Goal: Check status: Check status

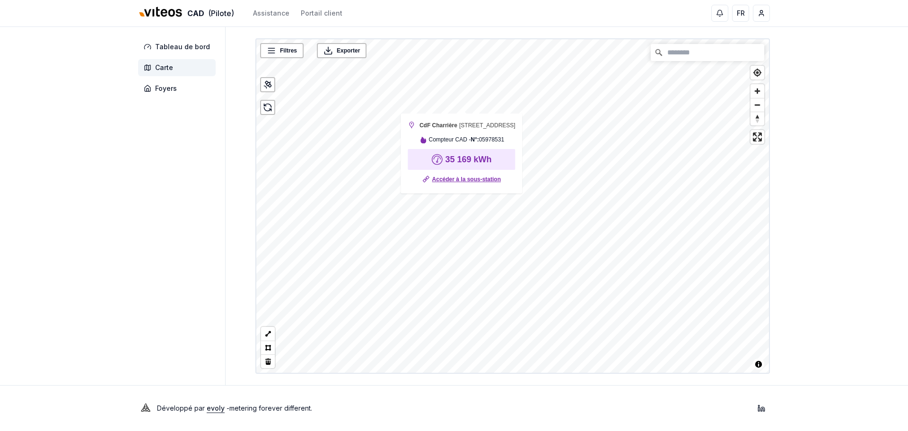
click at [460, 184] on link "Accéder à la sous-station" at bounding box center [466, 178] width 69 height 9
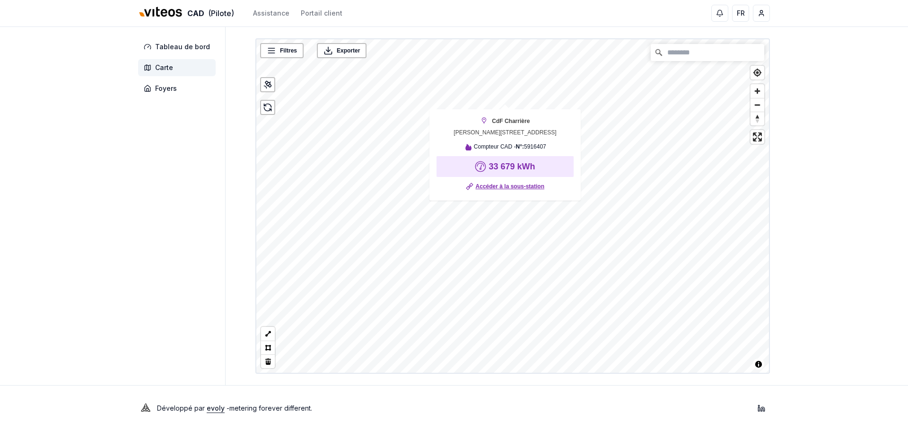
click at [507, 191] on link "Accéder à la sous-station" at bounding box center [510, 186] width 69 height 9
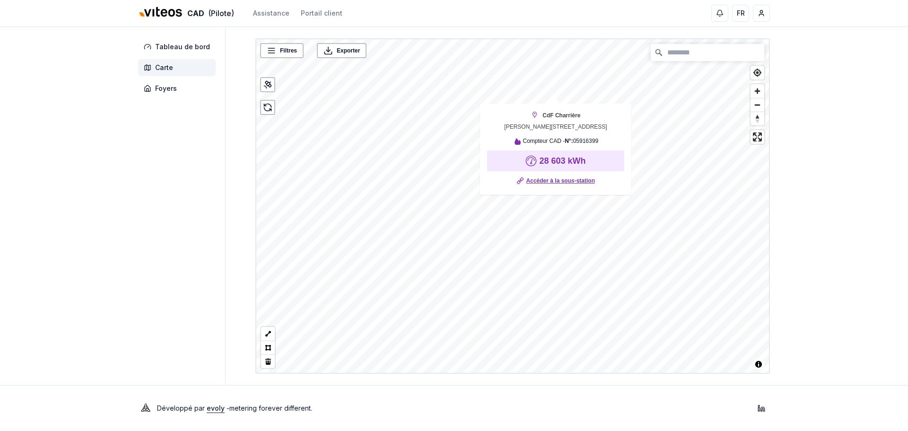
click at [551, 181] on link "Accéder à la sous-station" at bounding box center [560, 180] width 69 height 9
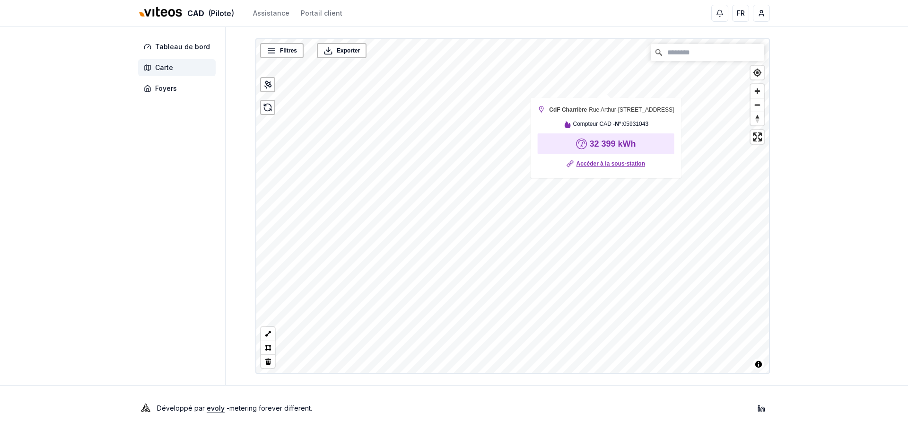
click at [616, 168] on link "Accéder à la sous-station" at bounding box center [610, 163] width 69 height 9
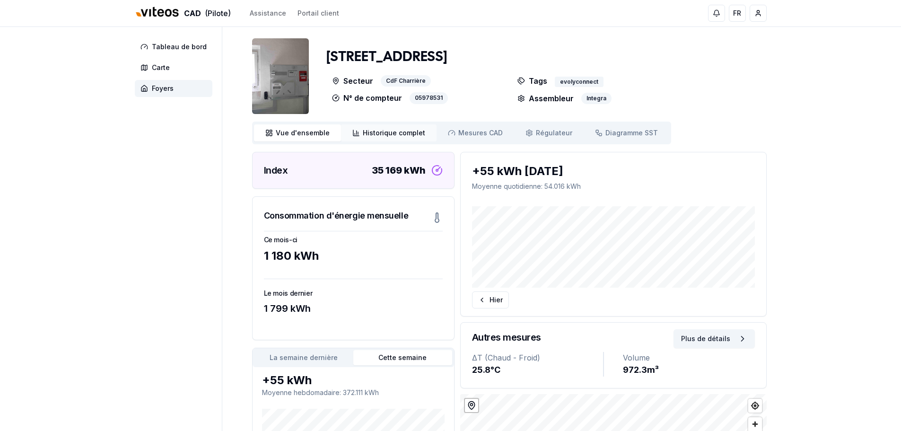
click at [377, 130] on span "Historique complet" at bounding box center [394, 132] width 62 height 9
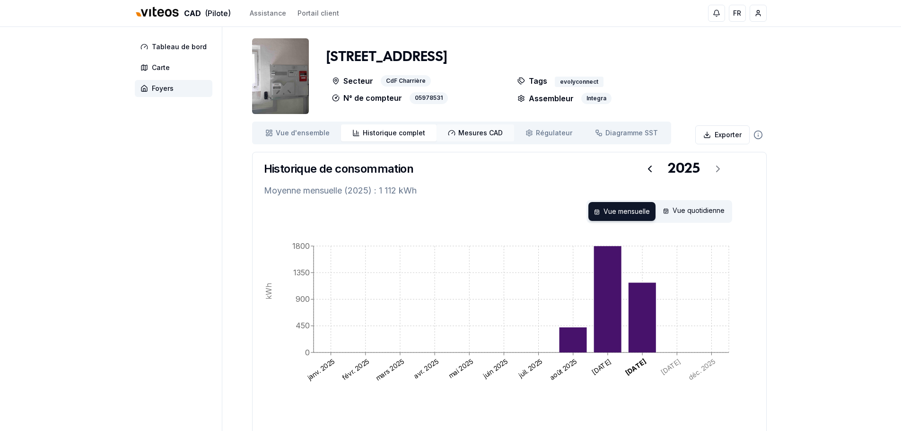
click at [467, 140] on link "Mesures CAD Mes. CAD" at bounding box center [475, 132] width 78 height 17
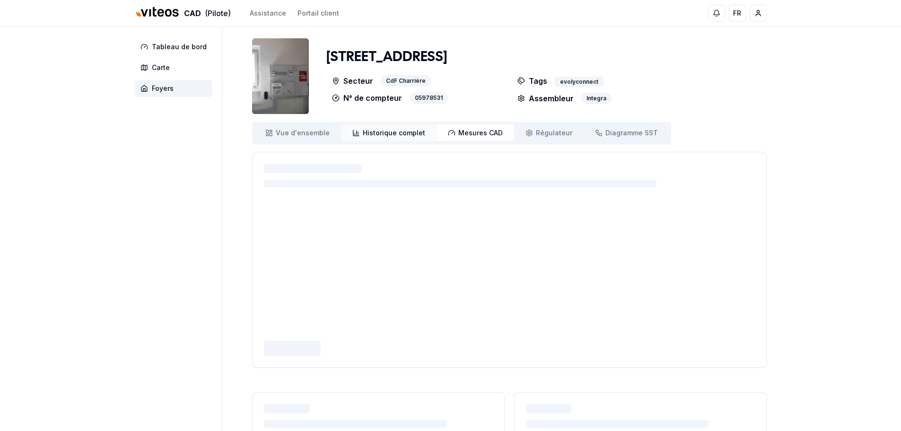
click at [381, 135] on span "Historique complet" at bounding box center [394, 132] width 62 height 9
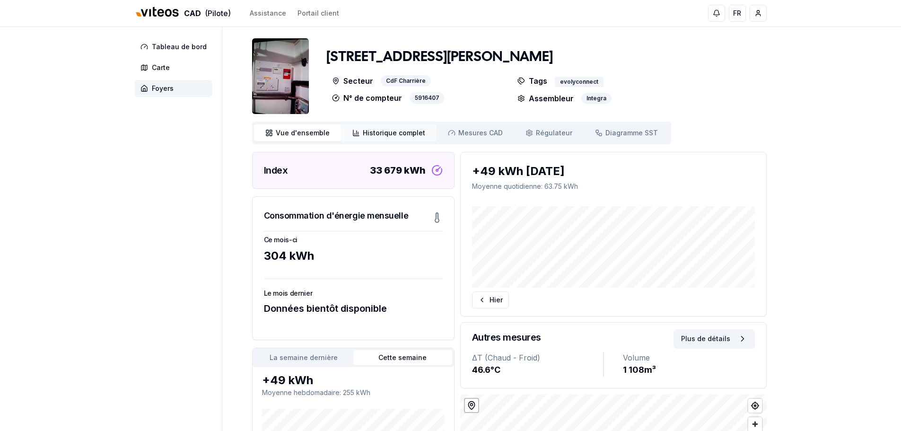
click at [363, 131] on span "Historique complet" at bounding box center [394, 132] width 62 height 9
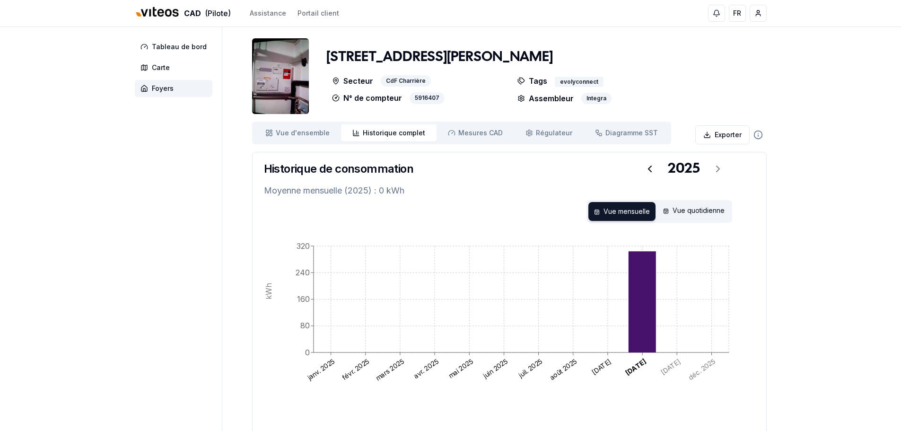
click at [355, 128] on link "Historique complet Historique" at bounding box center [389, 132] width 96 height 17
click at [357, 131] on link "Historique complet Historique" at bounding box center [389, 132] width 96 height 17
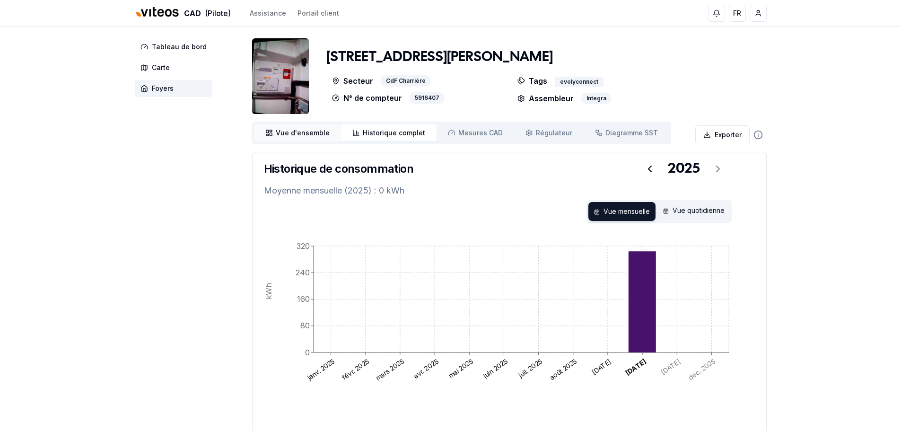
click at [322, 132] on span "Vue d'ensemble" at bounding box center [303, 132] width 54 height 9
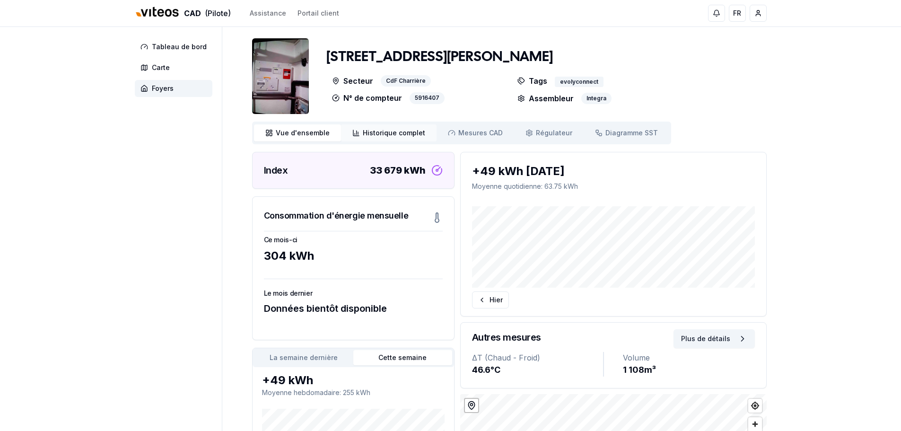
click at [382, 131] on span "Historique complet" at bounding box center [394, 132] width 62 height 9
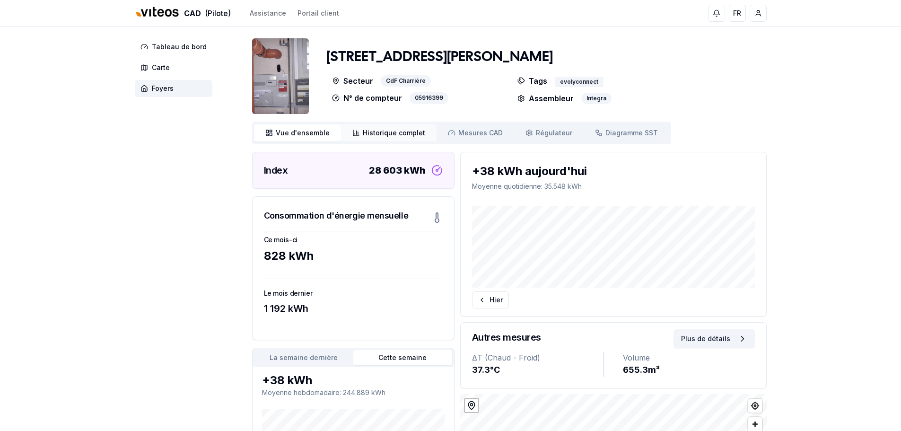
click at [401, 137] on span "Historique complet" at bounding box center [394, 132] width 62 height 9
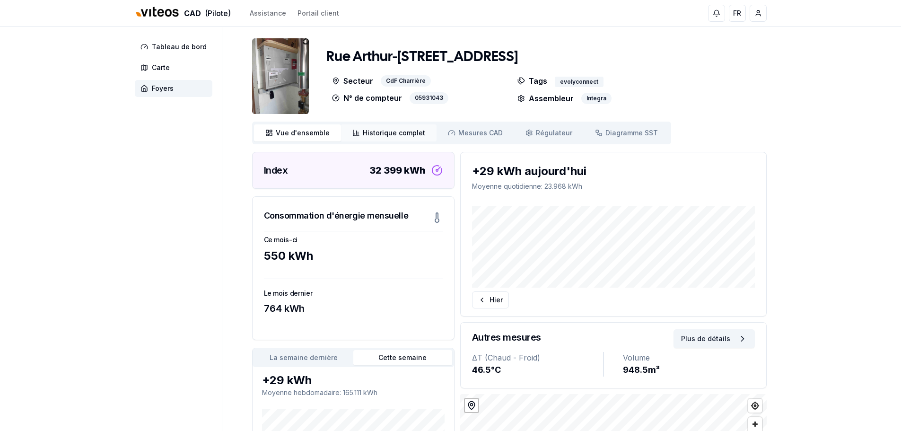
click at [389, 134] on span "Historique complet" at bounding box center [394, 132] width 62 height 9
